Goal: Check status: Check status

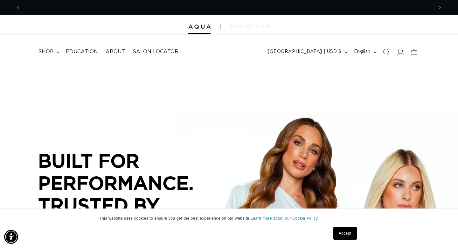
scroll to position [0, 413]
click at [400, 53] on icon at bounding box center [401, 52] width 7 height 6
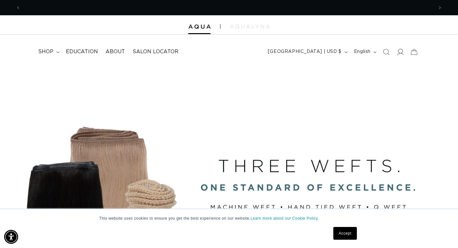
scroll to position [0, 826]
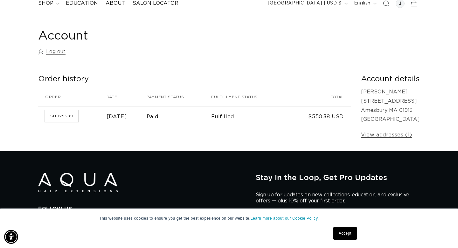
click at [58, 116] on link "SH-129289" at bounding box center [61, 115] width 33 height 11
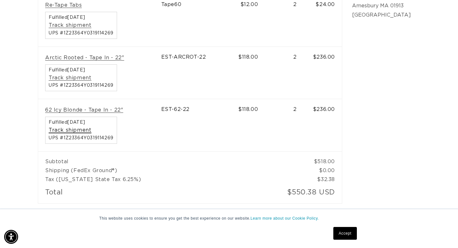
scroll to position [0, 826]
click at [73, 130] on link "Track shipment" at bounding box center [70, 130] width 43 height 7
